Goal: Information Seeking & Learning: Learn about a topic

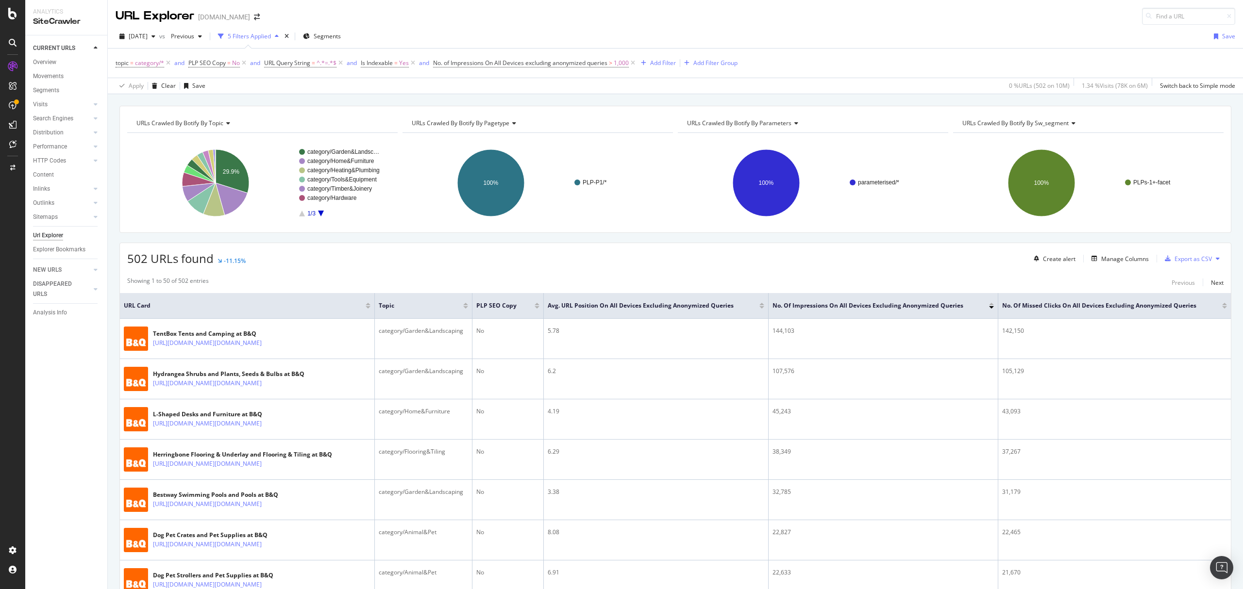
click at [1047, 50] on div "topic = category/* and PLP SEO Copy = No and URL Query String = ^.*=.*$ and Is …" at bounding box center [676, 63] width 1120 height 29
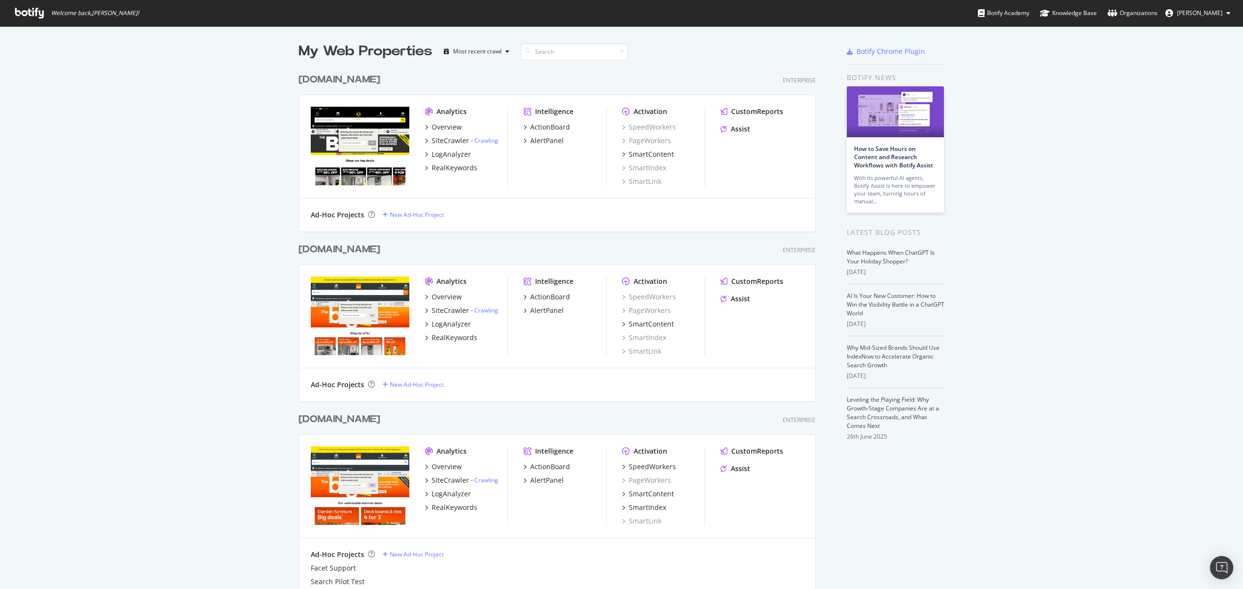
scroll to position [580, 1224]
click at [445, 138] on div "SiteCrawler" at bounding box center [450, 141] width 37 height 10
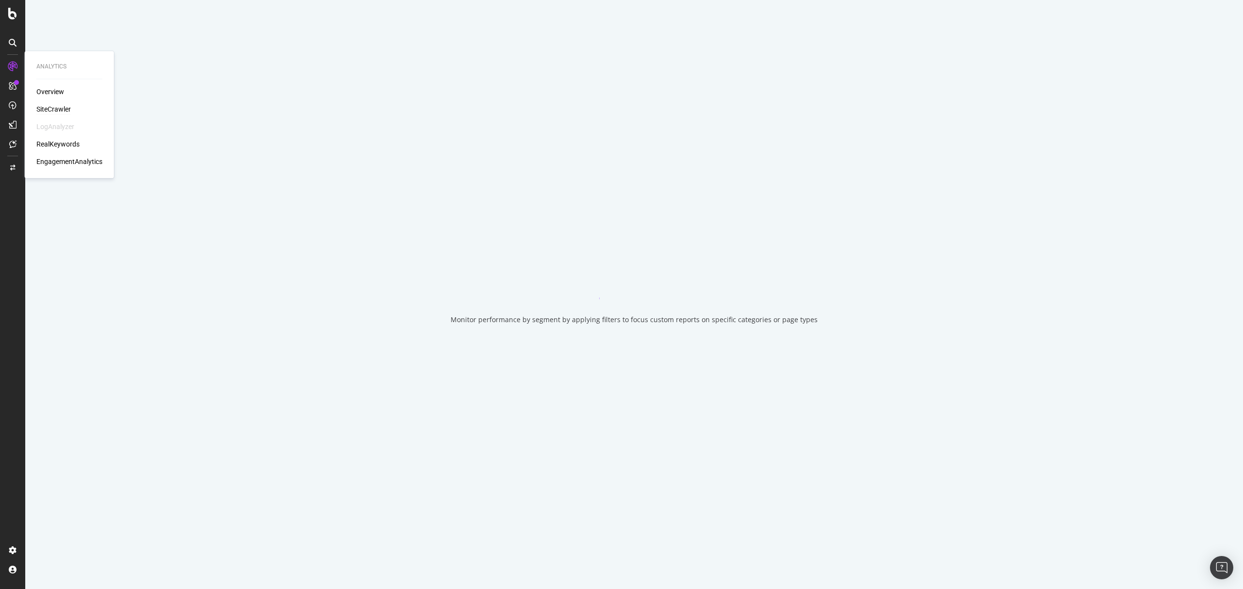
click at [57, 109] on div "SiteCrawler" at bounding box center [53, 109] width 34 height 10
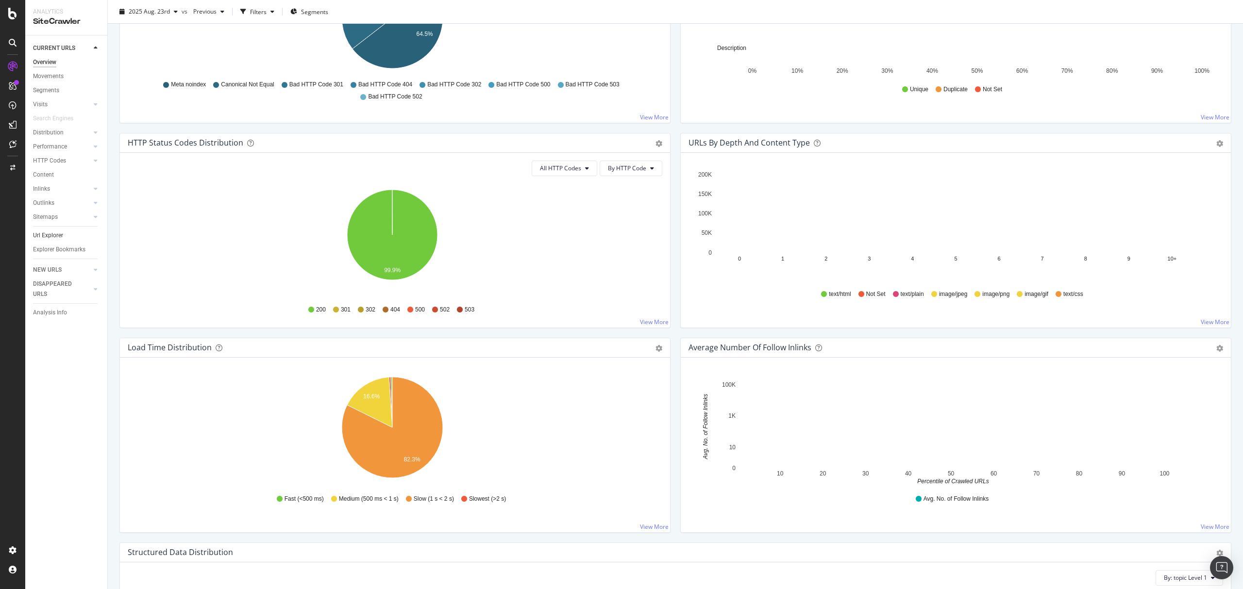
scroll to position [421, 0]
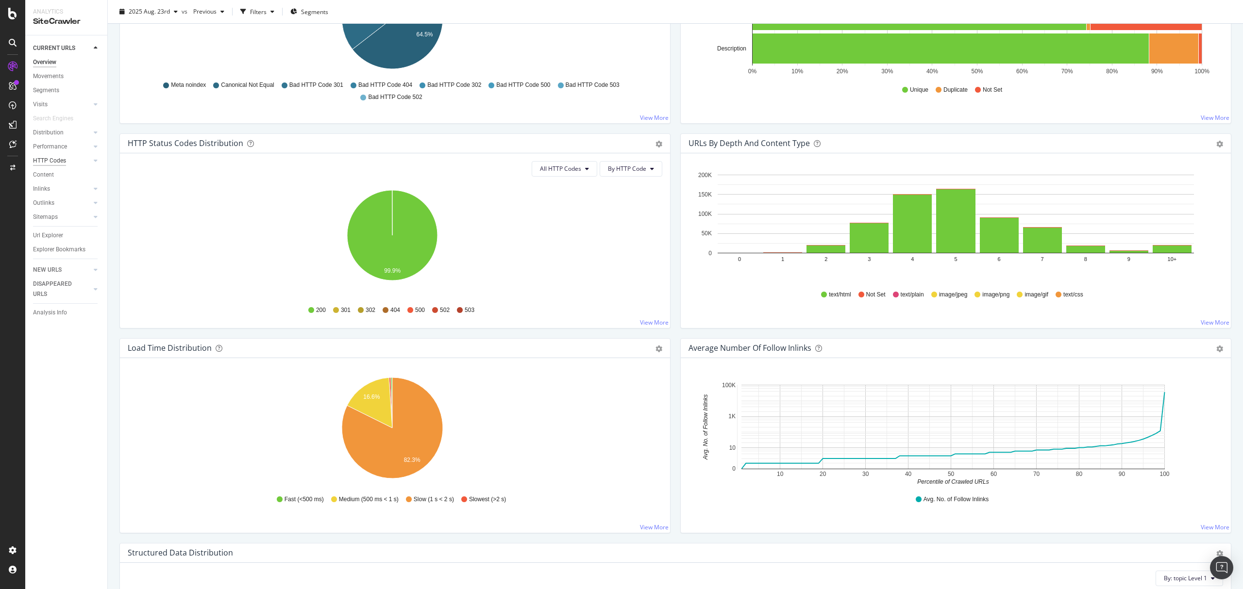
click at [62, 166] on div "HTTP Codes" at bounding box center [49, 161] width 33 height 10
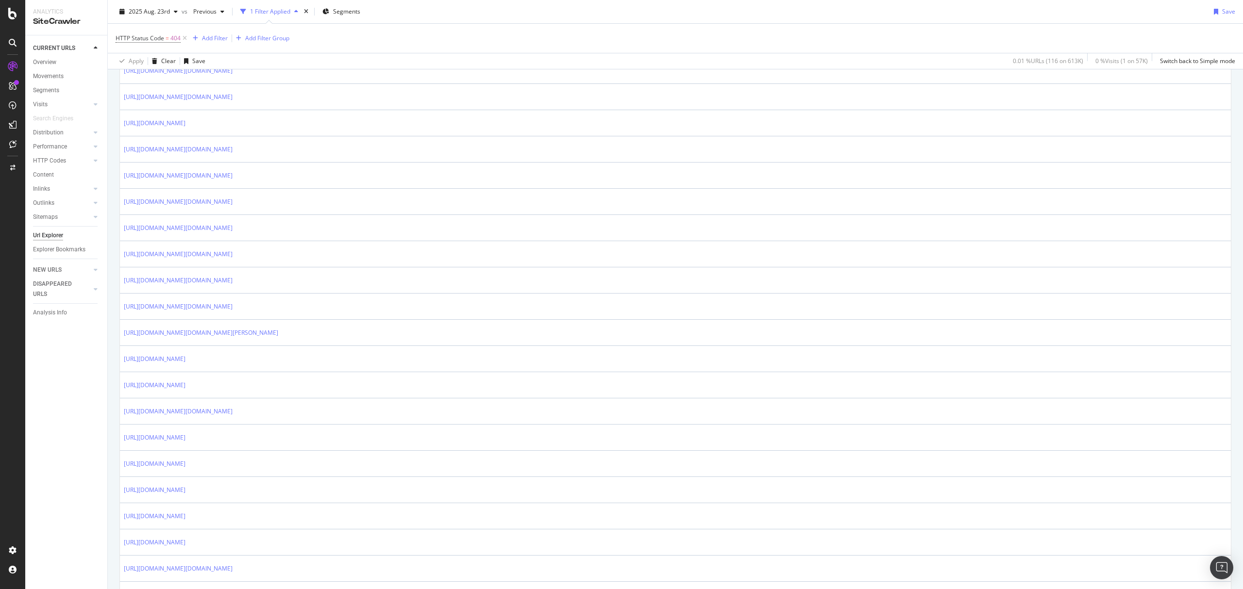
scroll to position [551, 0]
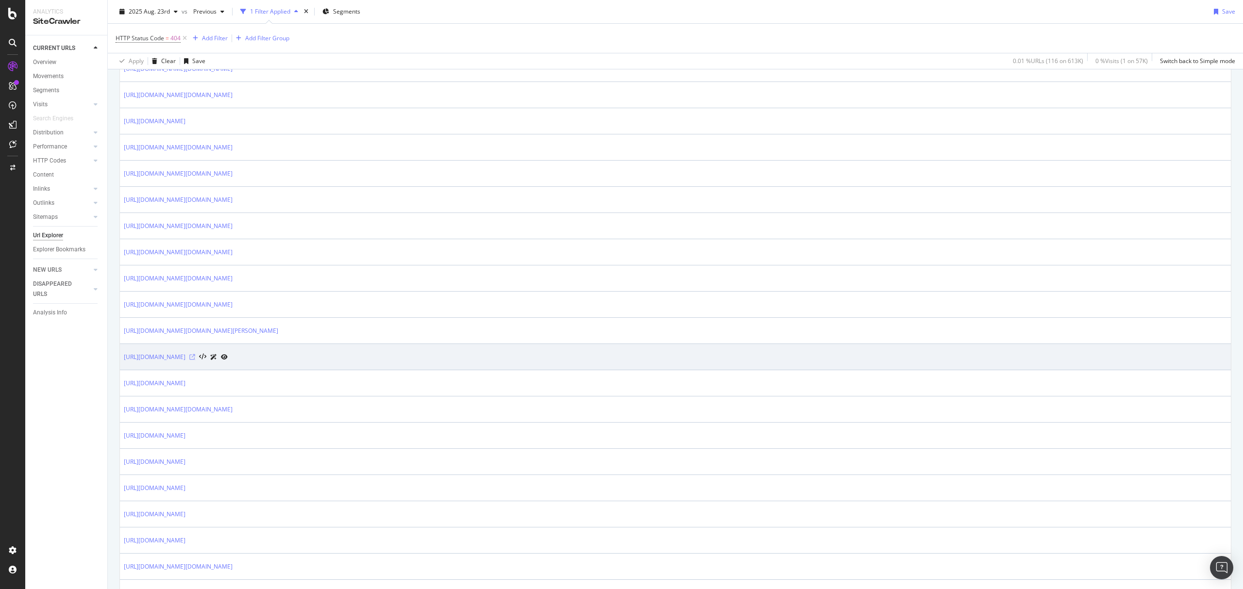
click at [195, 360] on icon at bounding box center [192, 357] width 6 height 6
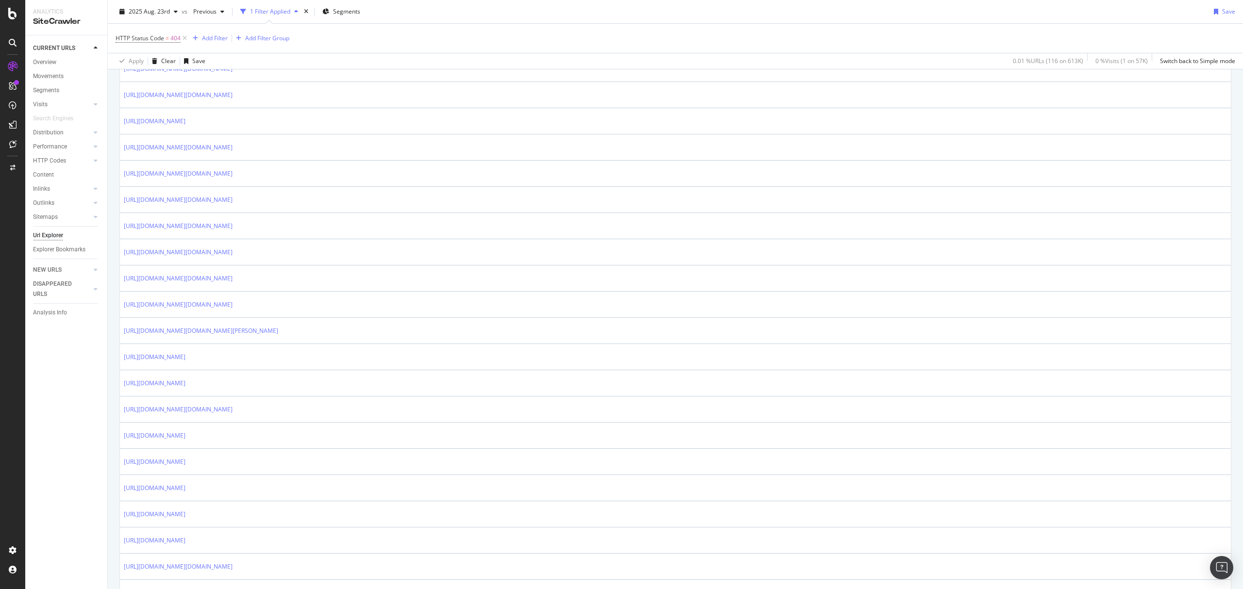
click at [195, 386] on icon at bounding box center [192, 384] width 6 height 6
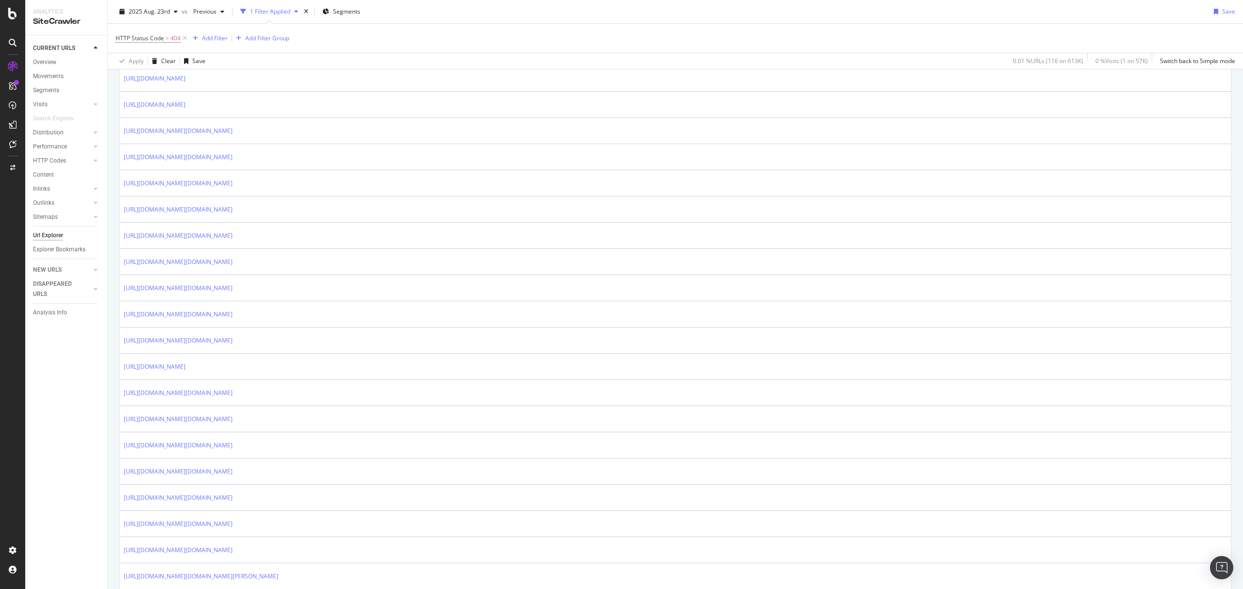
scroll to position [0, 0]
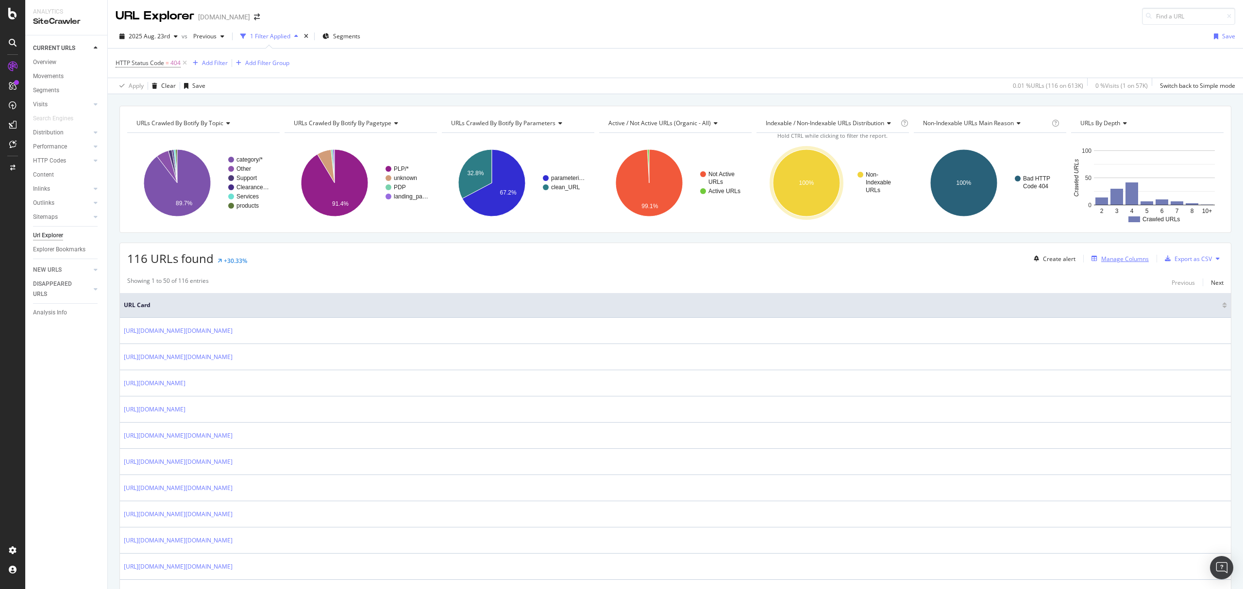
click at [1102, 258] on div "Manage Columns" at bounding box center [1125, 259] width 48 height 8
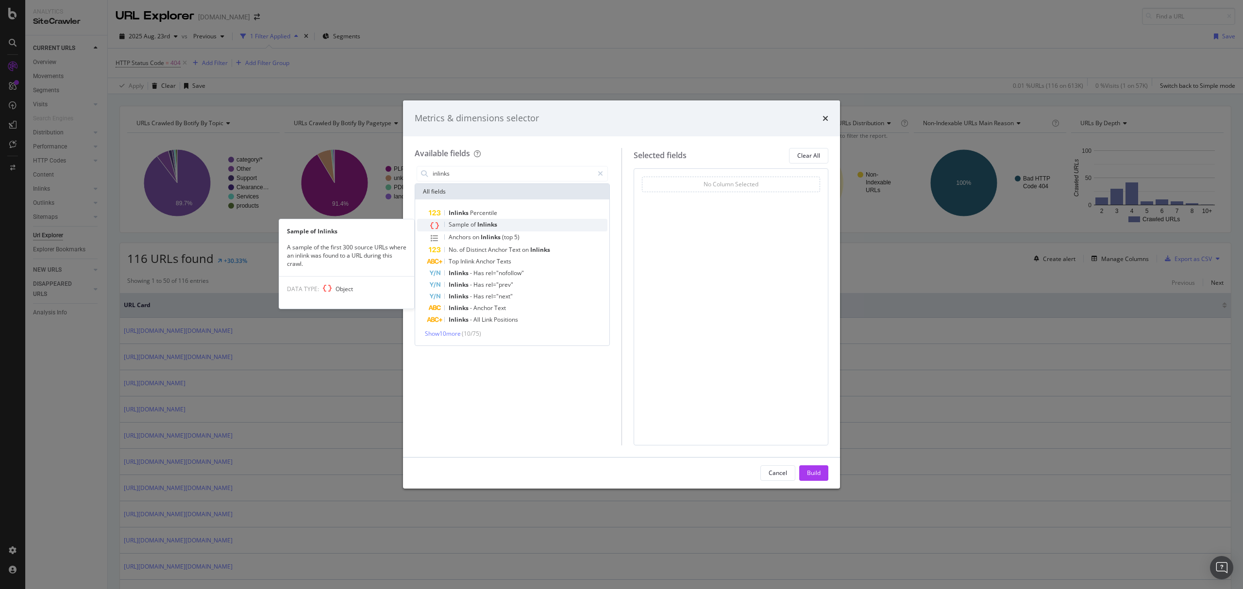
type input "inlinks"
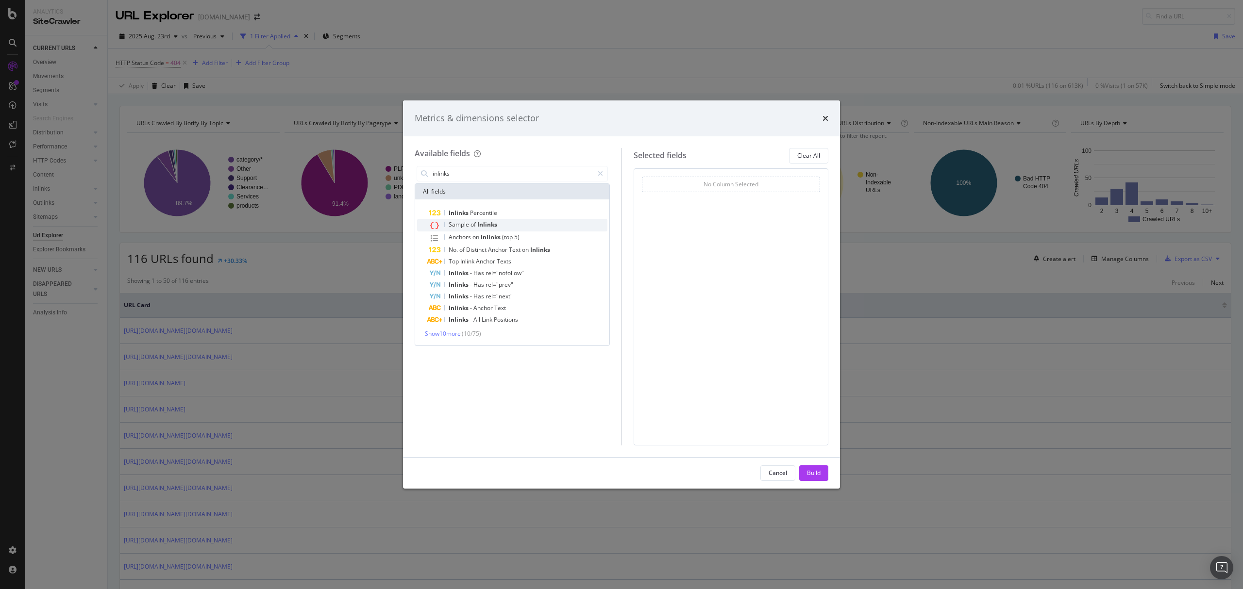
click at [472, 224] on span "of" at bounding box center [473, 224] width 7 height 8
click at [819, 474] on div "Build" at bounding box center [814, 473] width 14 height 8
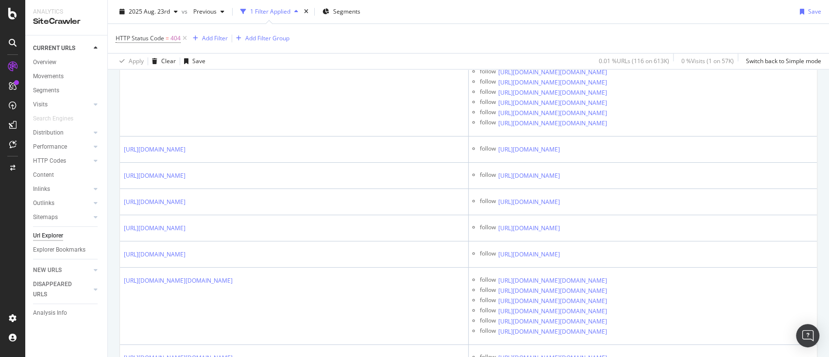
scroll to position [3204, 0]
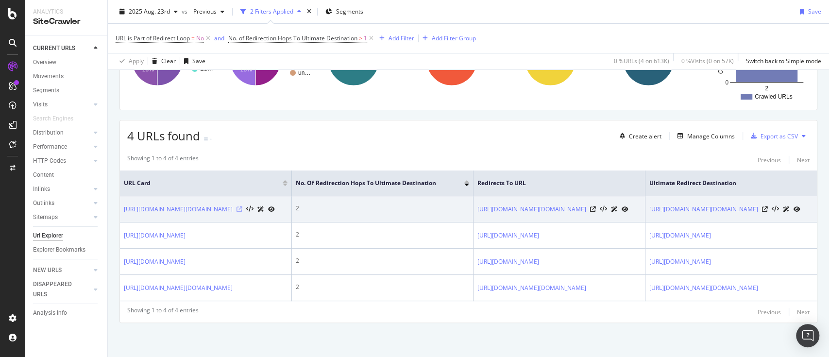
click at [242, 206] on icon at bounding box center [239, 209] width 6 height 6
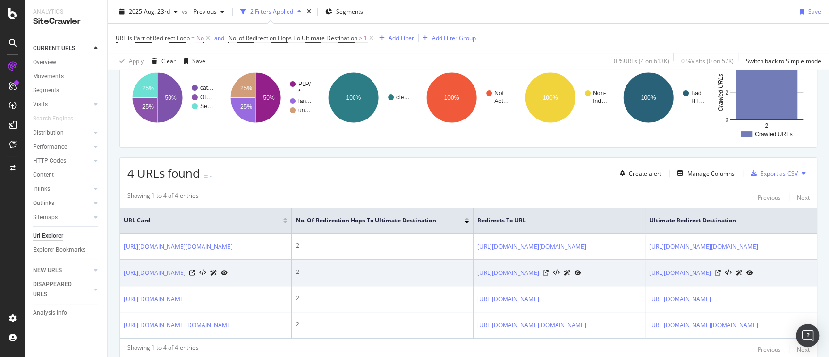
scroll to position [151, 0]
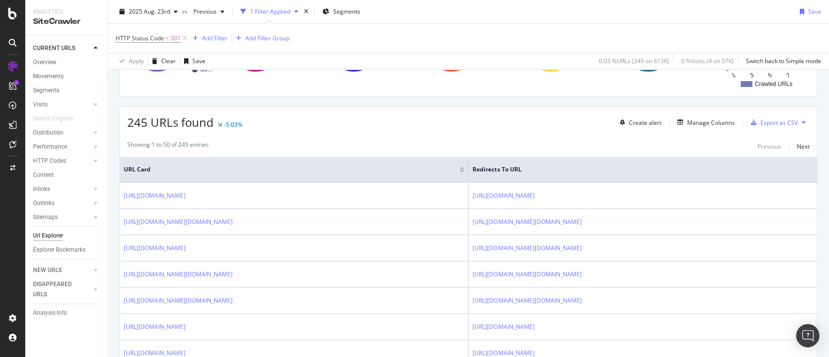
scroll to position [146, 0]
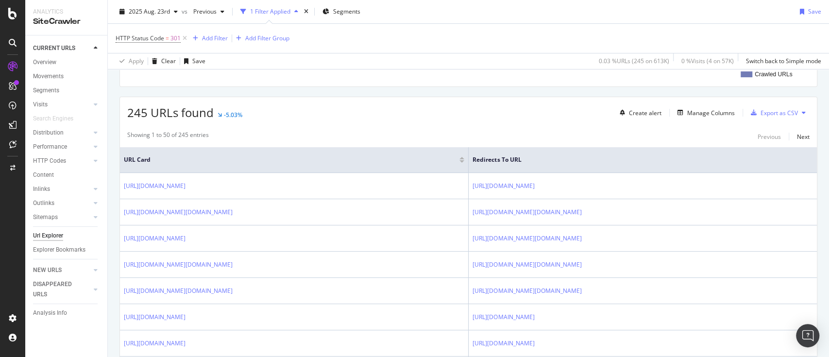
click at [523, 114] on div "245 URLs found -5.03% Create alert Manage Columns Export as CSV" at bounding box center [468, 109] width 697 height 24
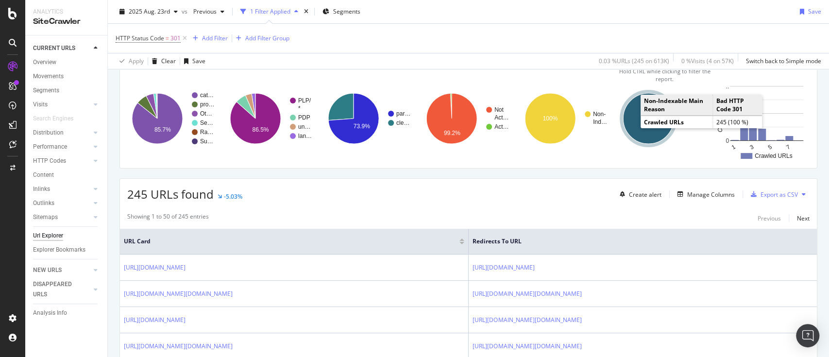
scroll to position [0, 0]
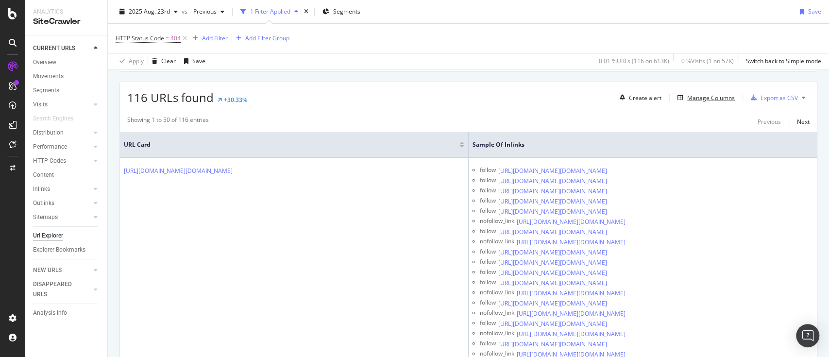
scroll to position [226, 0]
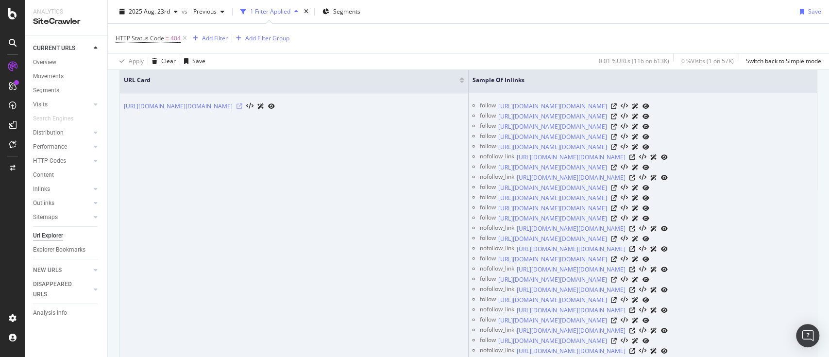
click at [242, 109] on icon at bounding box center [239, 106] width 6 height 6
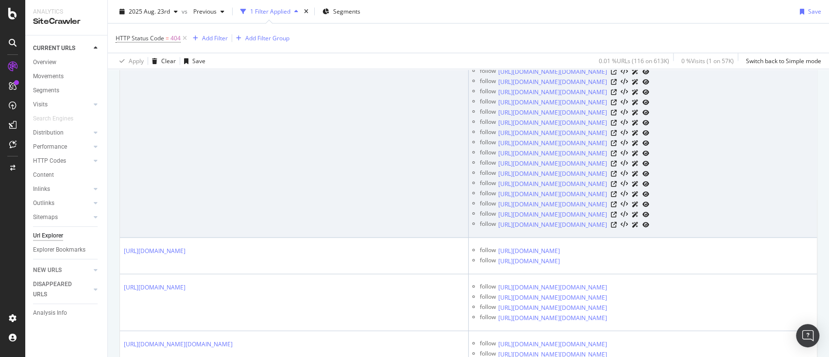
scroll to position [1003, 0]
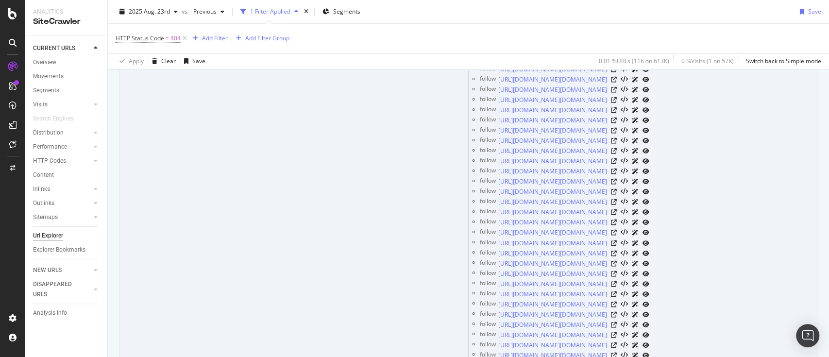
drag, startPoint x: 400, startPoint y: 137, endPoint x: 459, endPoint y: 155, distance: 61.9
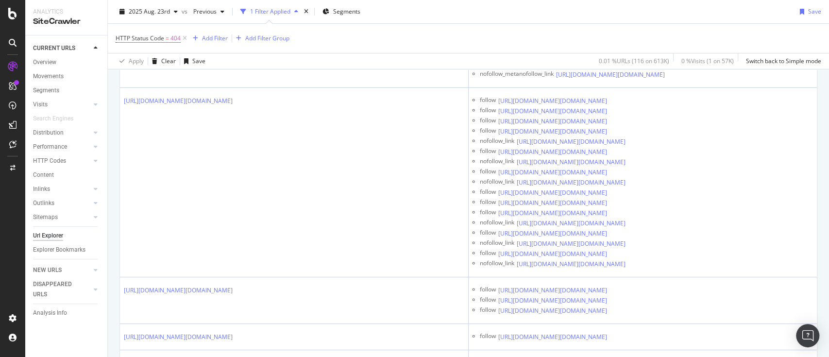
scroll to position [2460, 0]
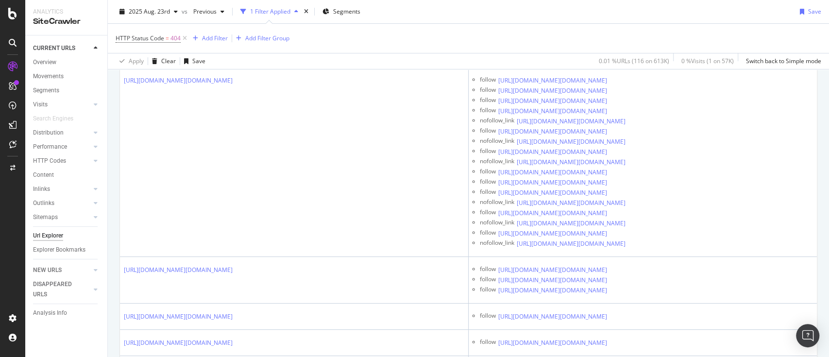
drag, startPoint x: 349, startPoint y: 110, endPoint x: 203, endPoint y: 116, distance: 146.3
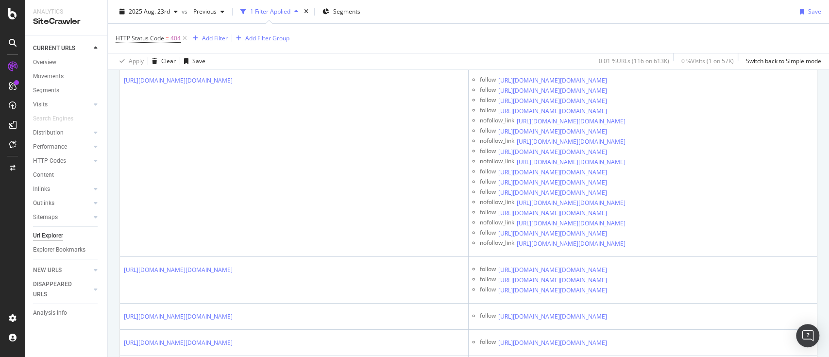
copy div "k/support/terms-and-conditions"
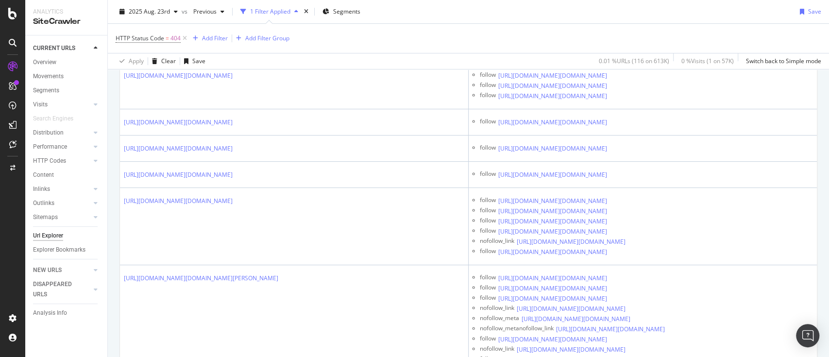
scroll to position [2719, 0]
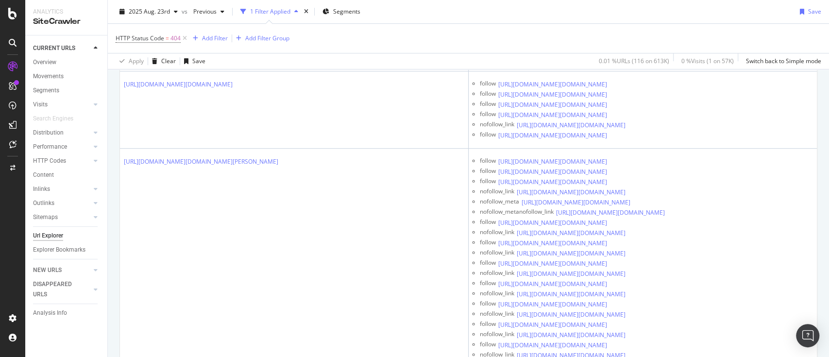
scroll to position [2913, 0]
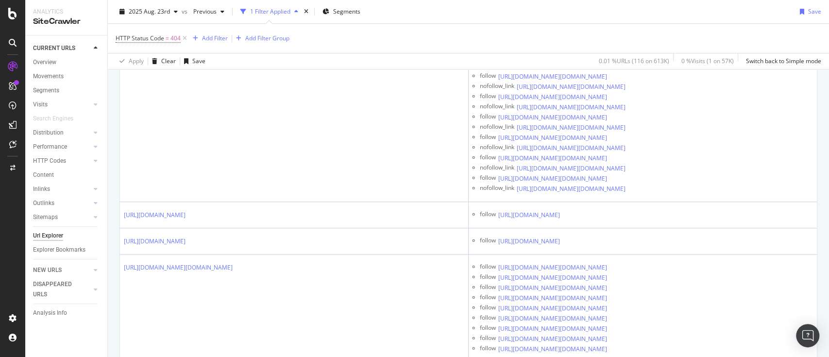
scroll to position [3042, 0]
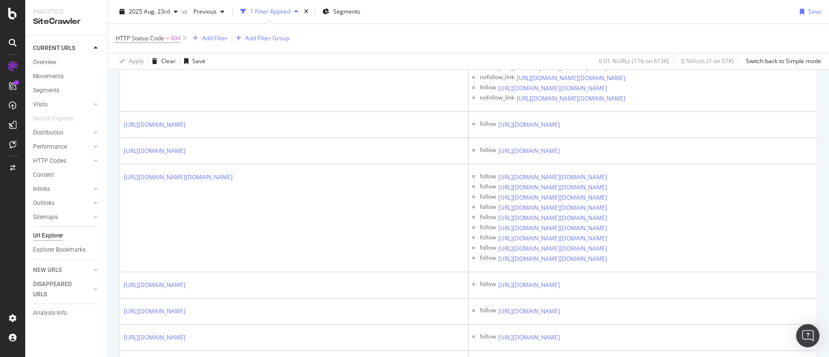
scroll to position [3107, 0]
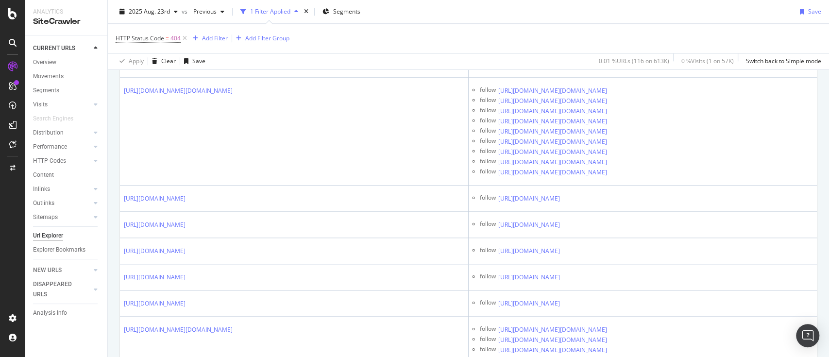
scroll to position [3172, 0]
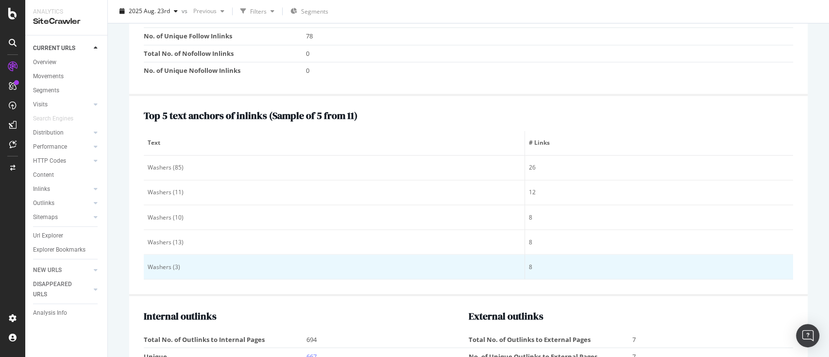
scroll to position [1100, 0]
